Goal: Obtain resource: Download file/media

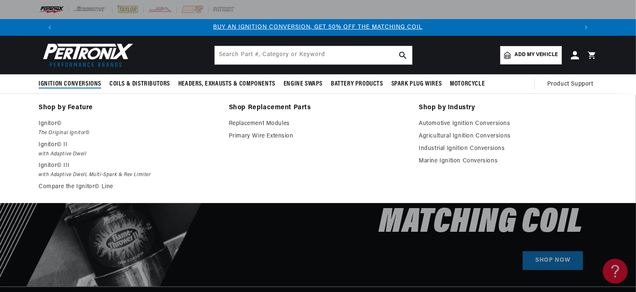
click at [70, 151] on em "with Adaptive Dwell" at bounding box center [128, 154] width 179 height 9
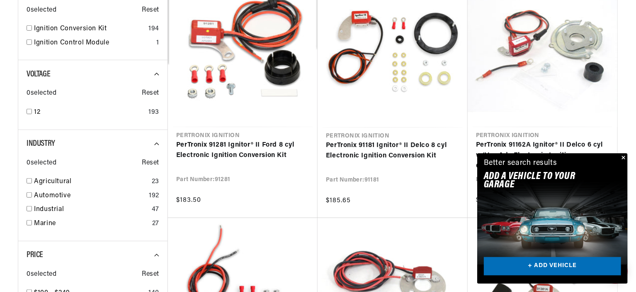
scroll to position [0, 518]
click at [623, 155] on button "Close" at bounding box center [623, 158] width 10 height 10
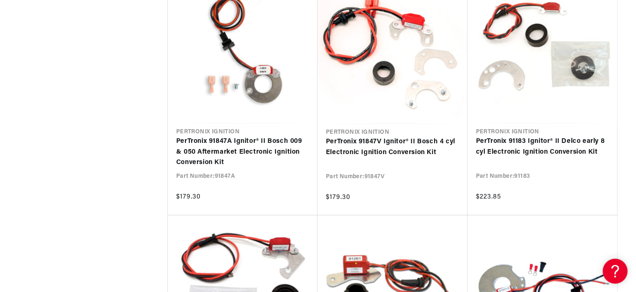
scroll to position [0, 0]
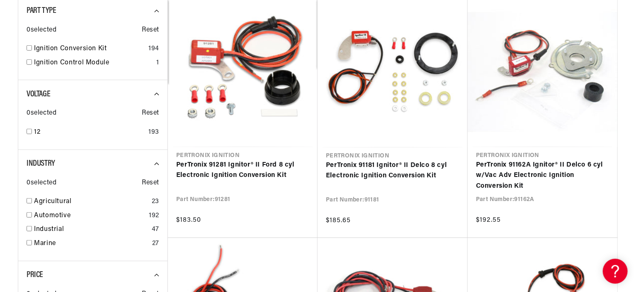
scroll to position [0, 518]
click at [405, 169] on link "PerTronix 91181 Ignitor® II Delco 8 cyl Electronic Ignition Conversion Kit" at bounding box center [393, 170] width 134 height 21
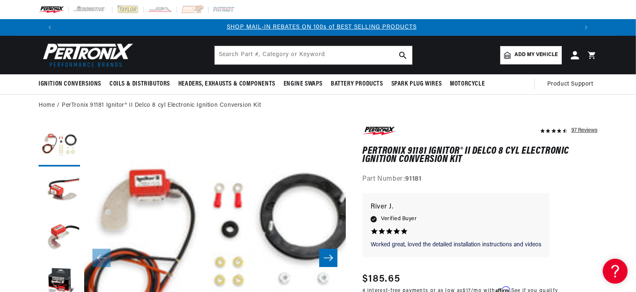
scroll to position [0, 518]
click at [271, 55] on input "text" at bounding box center [314, 55] width 198 height 18
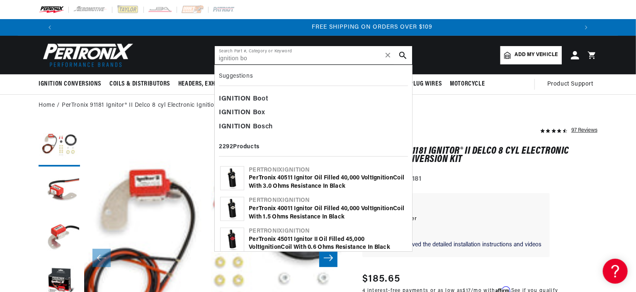
scroll to position [0, 1036]
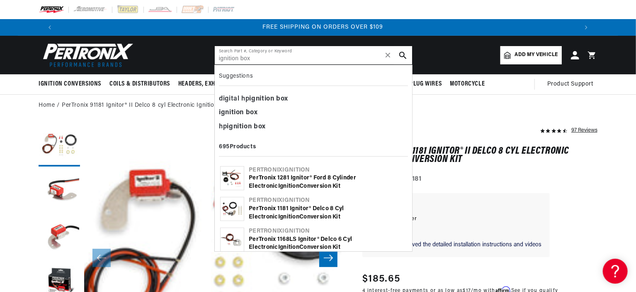
type input "ignition box"
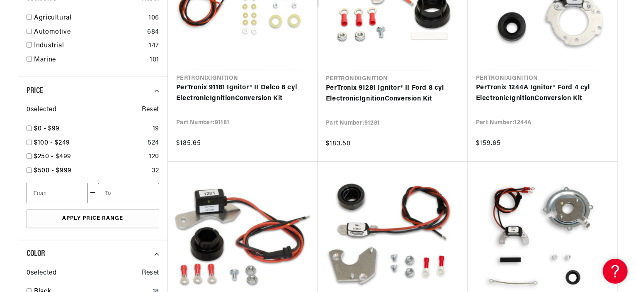
scroll to position [0, 518]
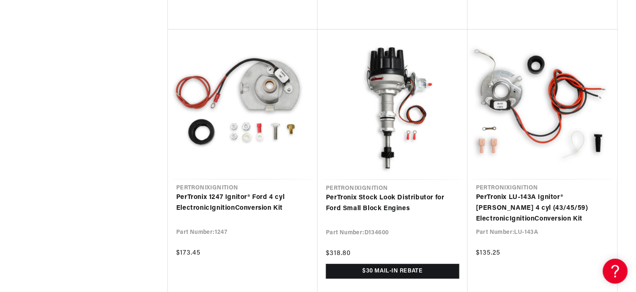
scroll to position [2803, 0]
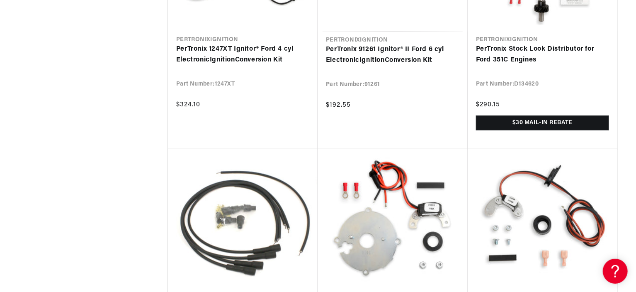
scroll to position [0, 1036]
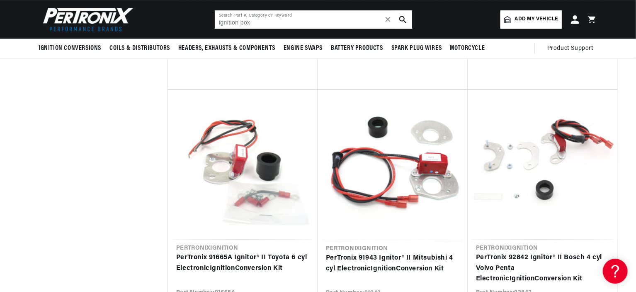
click at [323, 24] on input "ignition box" at bounding box center [314, 19] width 198 height 18
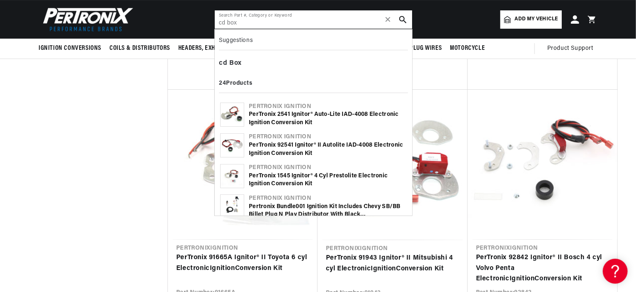
type input "cd box"
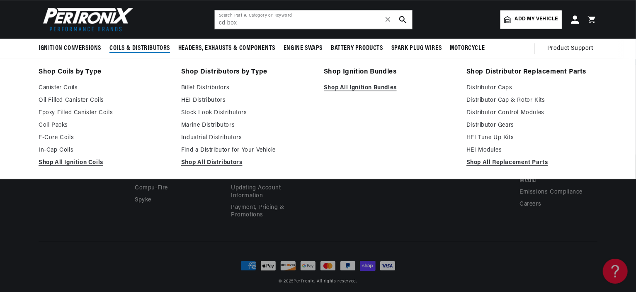
click at [83, 163] on link "Shop All Ignition Coils" at bounding box center [104, 163] width 131 height 10
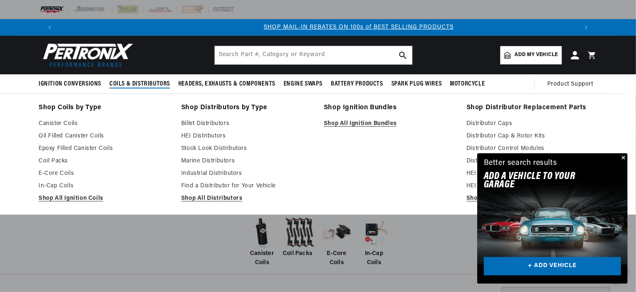
scroll to position [0, 518]
click at [201, 197] on link "Shop All Distributors" at bounding box center [246, 198] width 131 height 10
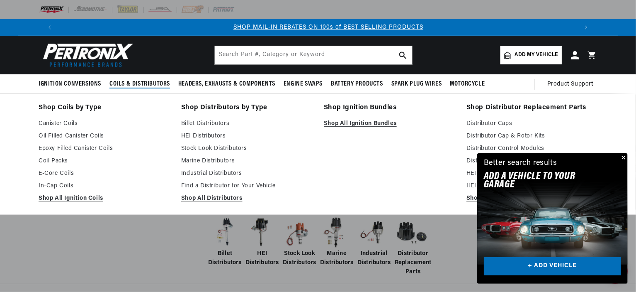
scroll to position [0, 518]
click at [472, 198] on link "Shop All Replacement Parts" at bounding box center [532, 198] width 131 height 10
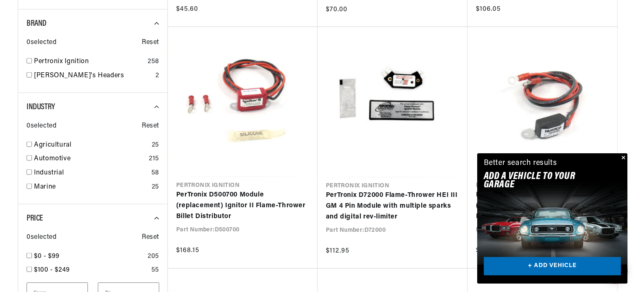
scroll to position [468, 0]
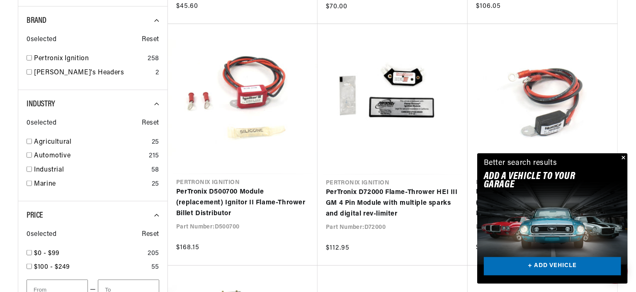
click at [625, 158] on button "Close" at bounding box center [623, 158] width 10 height 10
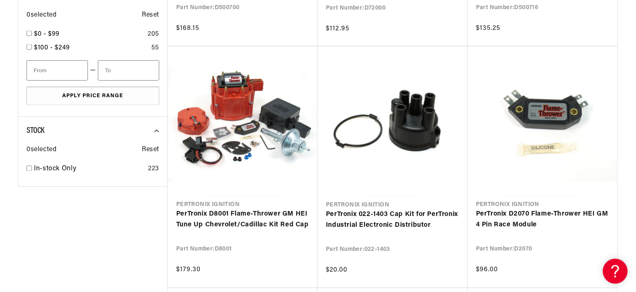
scroll to position [931, 0]
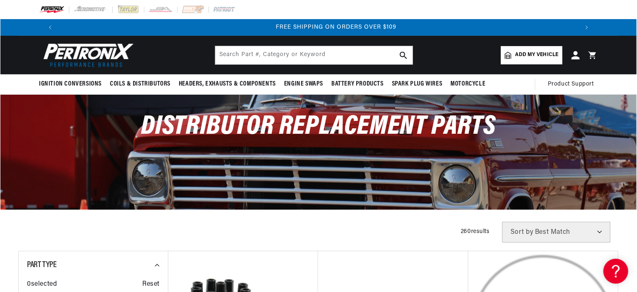
scroll to position [0, 1036]
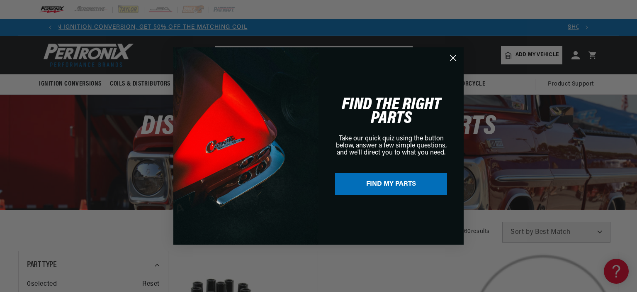
click at [452, 64] on circle "Close dialog" at bounding box center [453, 58] width 14 height 14
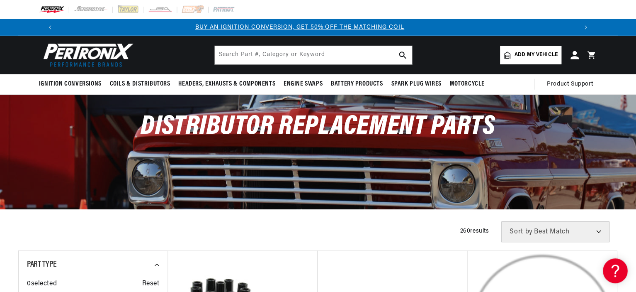
scroll to position [0, 0]
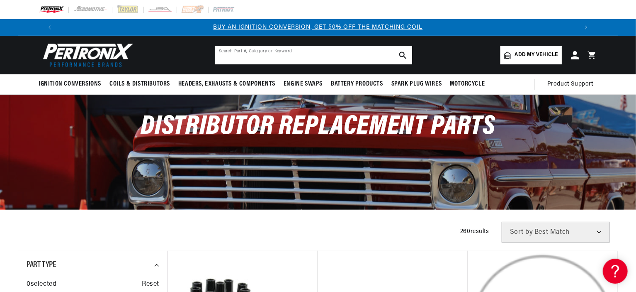
click at [341, 61] on input "text" at bounding box center [314, 55] width 198 height 18
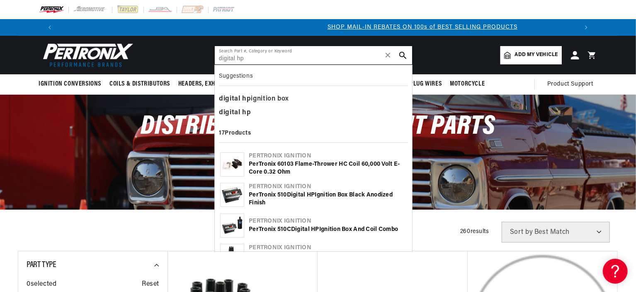
type input "digital hp"
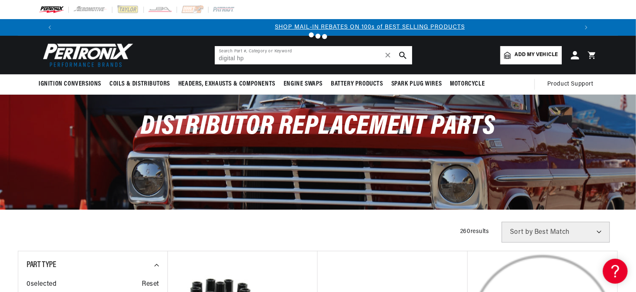
scroll to position [0, 518]
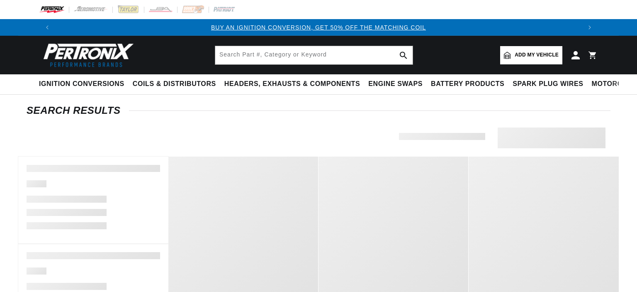
type input "digital hp"
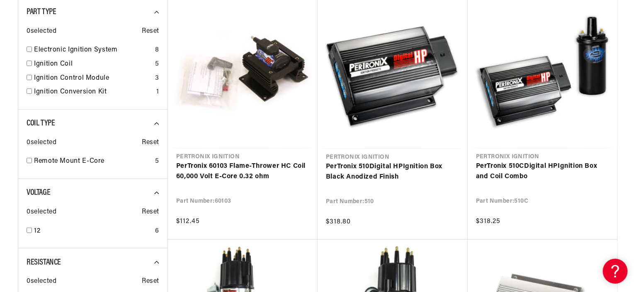
scroll to position [0, 518]
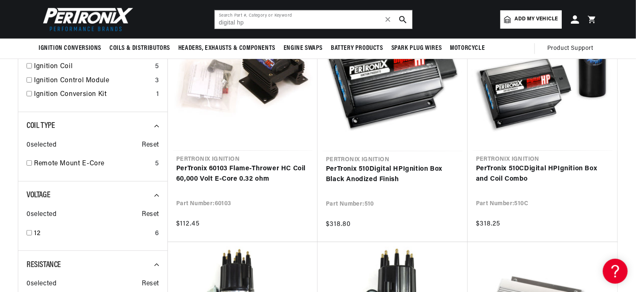
scroll to position [141, 0]
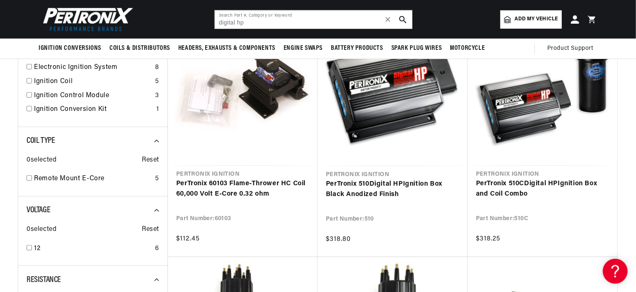
click at [384, 189] on link "PerTronix 510 Digital HP Ignition Box Black Anodized Finish" at bounding box center [393, 189] width 134 height 21
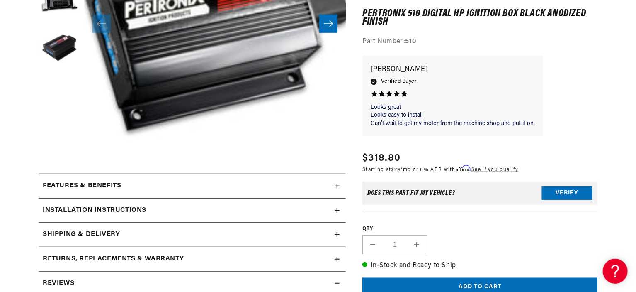
scroll to position [0, 518]
click at [340, 210] on summary "Installation instructions" at bounding box center [192, 210] width 307 height 24
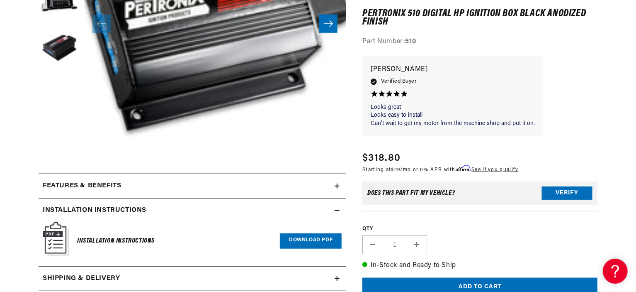
click at [299, 242] on link "Download PDF" at bounding box center [311, 240] width 62 height 15
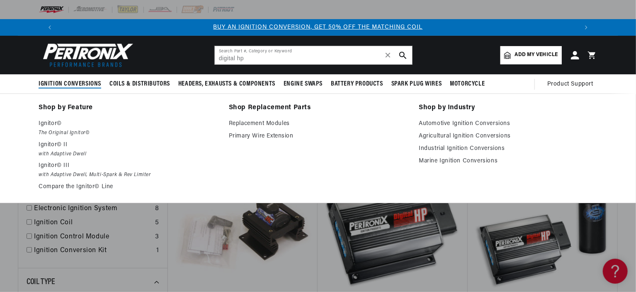
click at [58, 144] on p "Ignitor© II" at bounding box center [128, 145] width 179 height 10
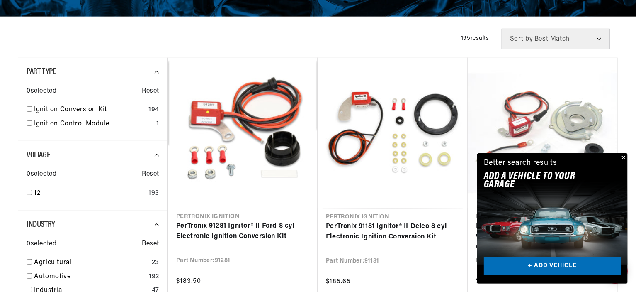
click at [395, 225] on link "PerTronix 91181 Ignitor® II Delco 8 cyl Electronic Ignition Conversion Kit" at bounding box center [393, 231] width 134 height 21
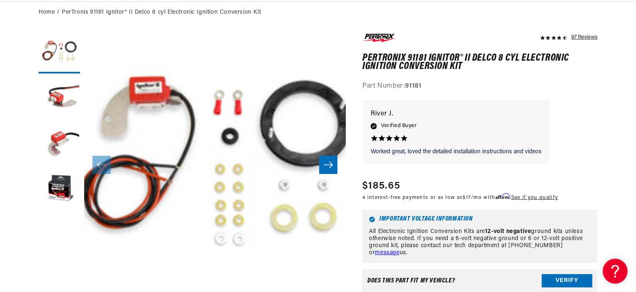
scroll to position [0, 518]
